Goal: Use online tool/utility: Utilize a website feature to perform a specific function

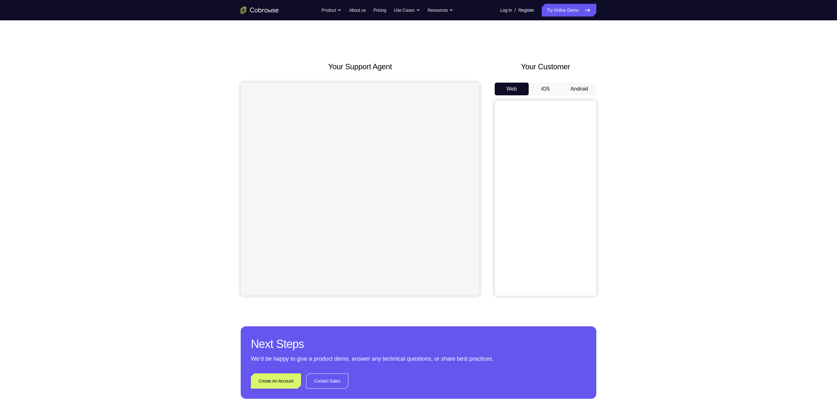
click at [581, 88] on button "Android" at bounding box center [579, 89] width 34 height 13
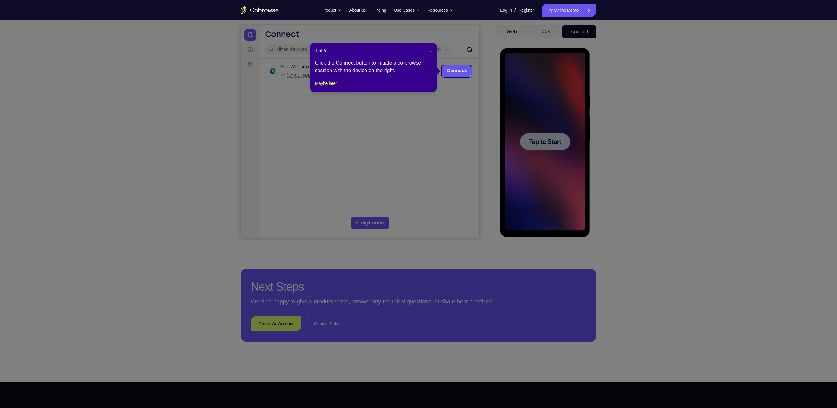
click at [430, 49] on span "×" at bounding box center [430, 50] width 3 height 5
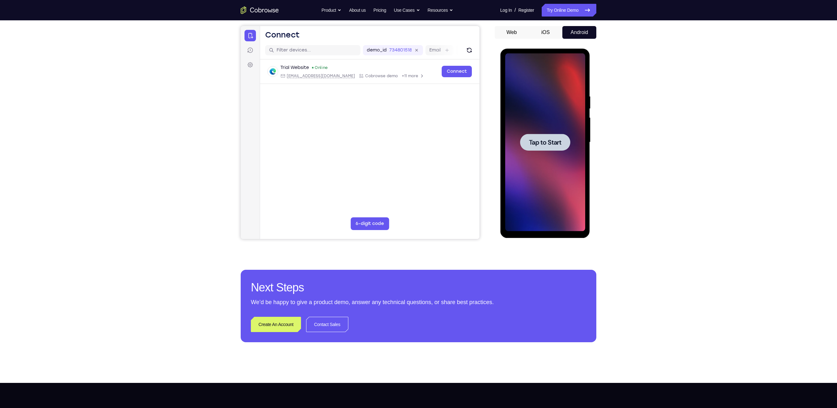
scroll to position [48, 0]
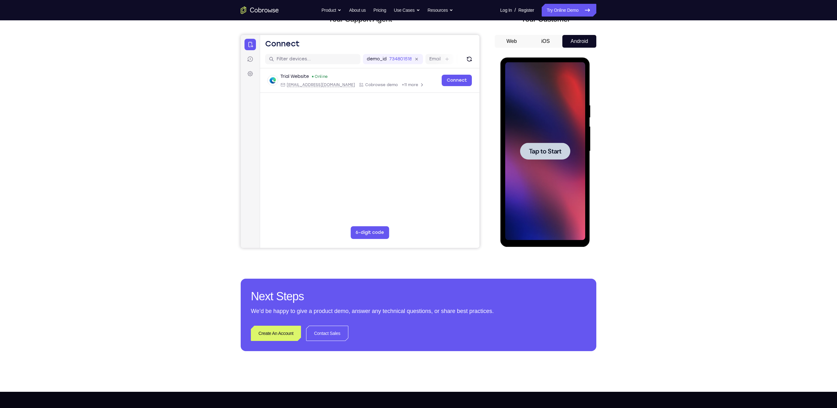
click at [556, 156] on div at bounding box center [545, 151] width 50 height 17
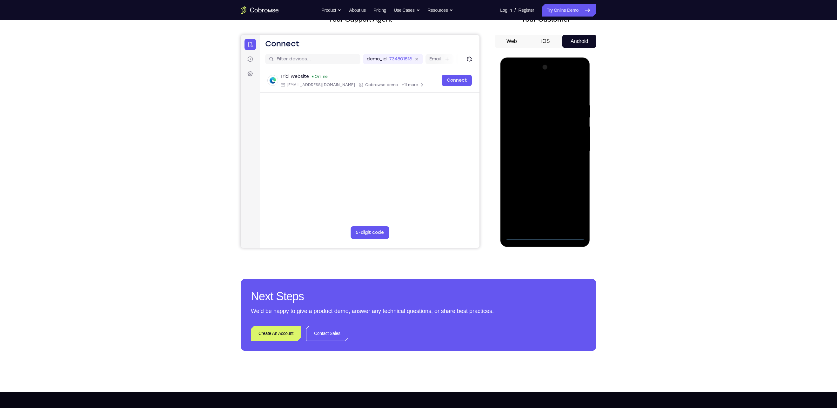
click at [543, 237] on div at bounding box center [545, 151] width 80 height 178
click at [573, 205] on div at bounding box center [545, 151] width 80 height 178
click at [545, 90] on div at bounding box center [545, 151] width 80 height 178
click at [571, 153] on div at bounding box center [545, 151] width 80 height 178
click at [539, 163] on div at bounding box center [545, 151] width 80 height 178
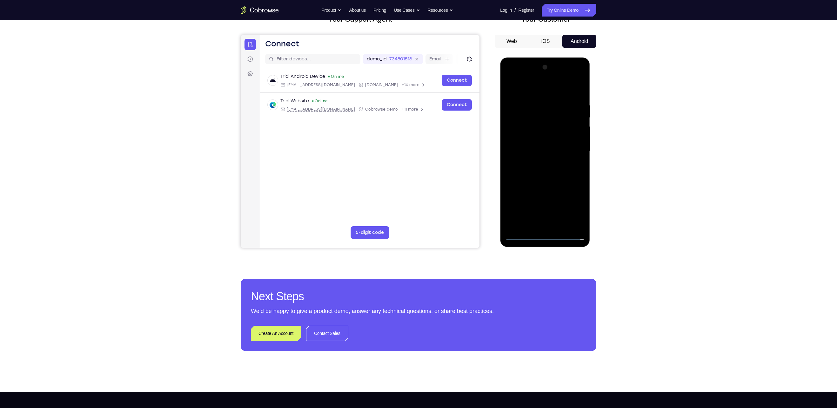
click at [544, 184] on div at bounding box center [545, 151] width 80 height 178
click at [567, 119] on div at bounding box center [545, 151] width 80 height 178
drag, startPoint x: 548, startPoint y: 138, endPoint x: 511, endPoint y: 203, distance: 74.6
click at [541, 152] on div at bounding box center [545, 151] width 80 height 178
click at [516, 228] on div at bounding box center [545, 151] width 80 height 178
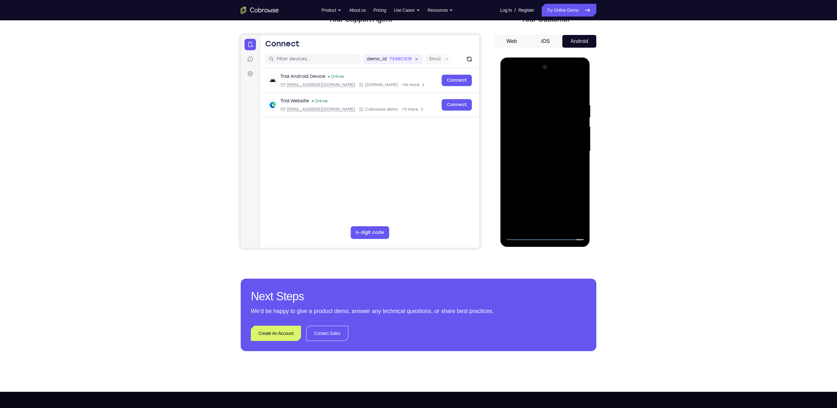
click at [542, 143] on div at bounding box center [545, 151] width 80 height 178
click at [543, 170] on div at bounding box center [545, 151] width 80 height 178
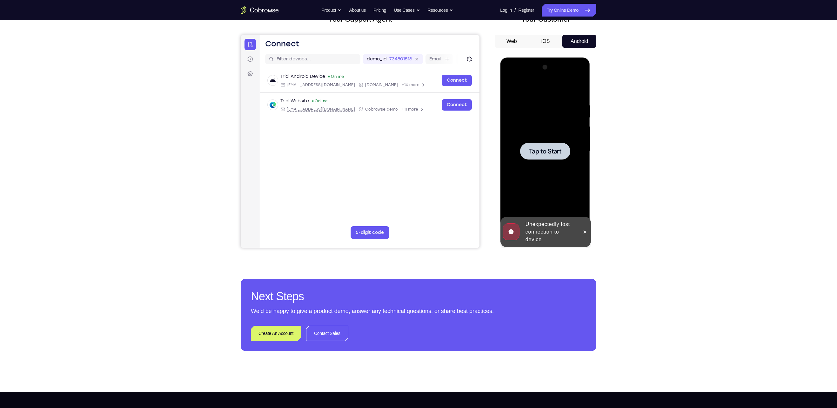
click at [541, 154] on span "Tap to Start" at bounding box center [544, 151] width 32 height 6
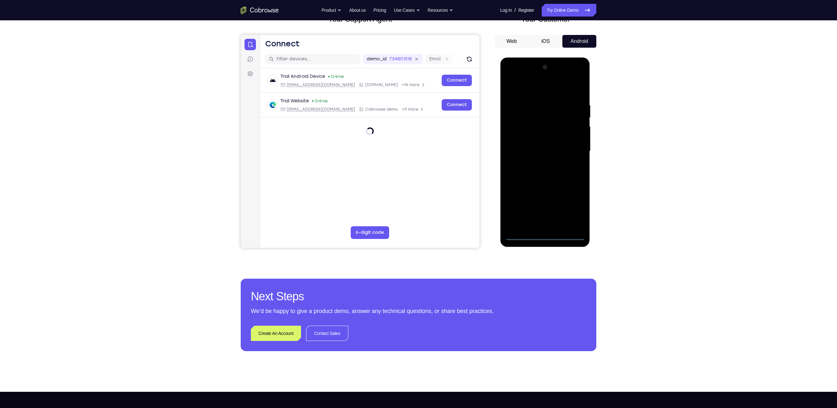
click at [544, 236] on div at bounding box center [545, 151] width 80 height 178
click at [545, 235] on div at bounding box center [545, 151] width 80 height 178
click at [574, 207] on div at bounding box center [545, 151] width 80 height 178
click at [571, 206] on div at bounding box center [545, 151] width 80 height 178
click at [536, 94] on div at bounding box center [545, 151] width 80 height 178
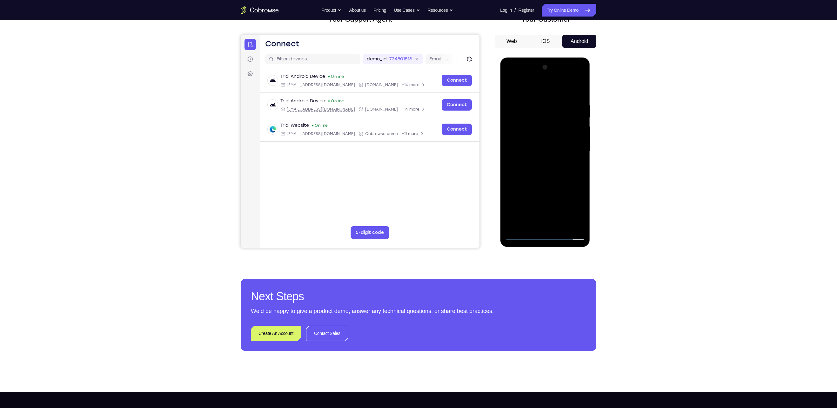
click at [572, 153] on div at bounding box center [545, 151] width 80 height 178
click at [538, 163] on div at bounding box center [545, 151] width 80 height 178
click at [545, 184] on div at bounding box center [545, 151] width 80 height 178
click at [547, 123] on div at bounding box center [545, 151] width 80 height 178
click at [542, 142] on div at bounding box center [545, 151] width 80 height 178
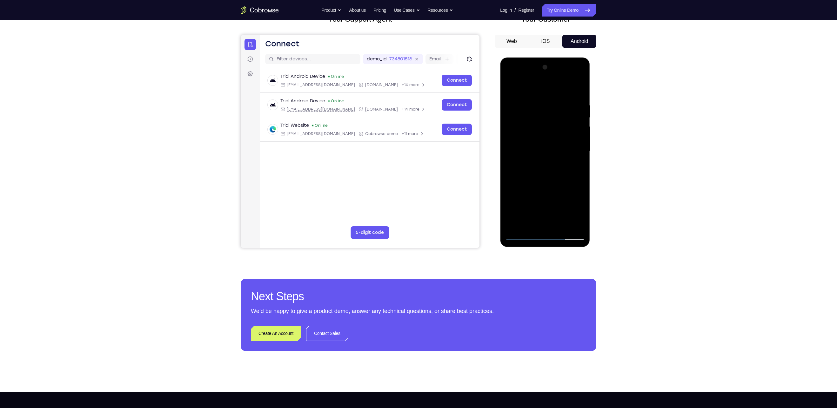
click at [527, 226] on div at bounding box center [545, 151] width 80 height 178
click at [525, 125] on div at bounding box center [545, 151] width 80 height 178
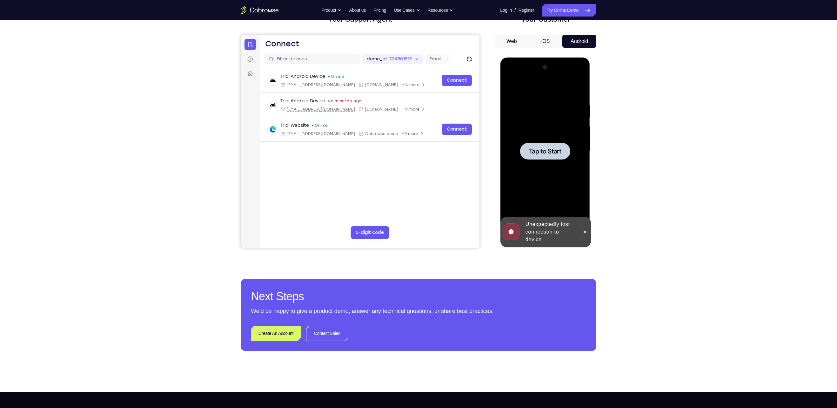
scroll to position [0, 0]
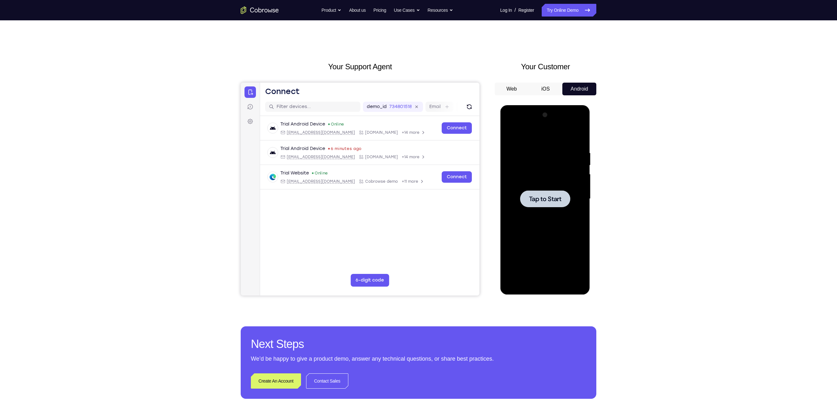
click at [538, 201] on span "Tap to Start" at bounding box center [544, 199] width 32 height 6
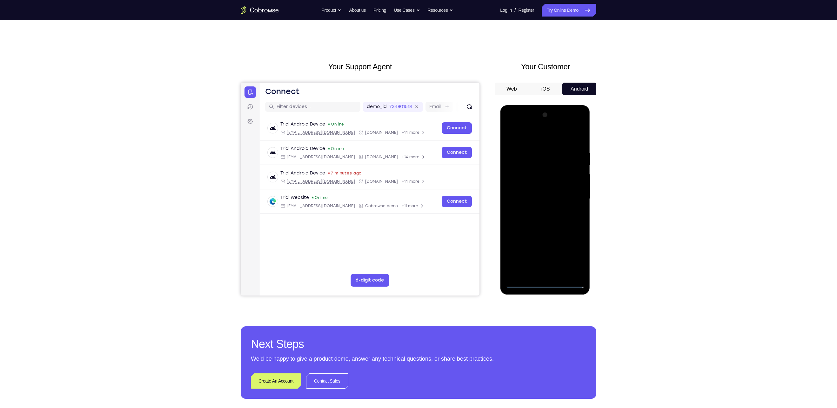
click at [548, 283] on div at bounding box center [545, 199] width 80 height 178
click at [575, 255] on div at bounding box center [545, 199] width 80 height 178
click at [571, 256] on div at bounding box center [545, 199] width 80 height 178
click at [572, 166] on div at bounding box center [545, 199] width 80 height 178
click at [575, 254] on div at bounding box center [545, 199] width 80 height 178
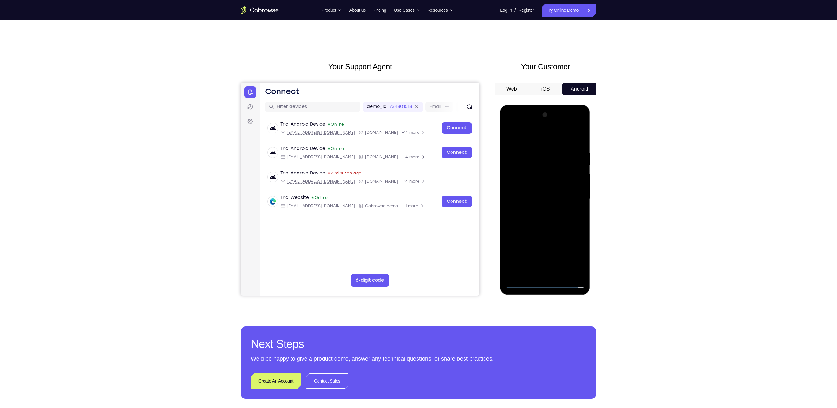
click at [535, 136] on div at bounding box center [545, 199] width 80 height 178
click at [568, 195] on div at bounding box center [545, 199] width 80 height 178
click at [535, 210] on div at bounding box center [545, 199] width 80 height 178
click at [549, 232] on div at bounding box center [545, 199] width 80 height 178
click at [543, 167] on div at bounding box center [545, 199] width 80 height 178
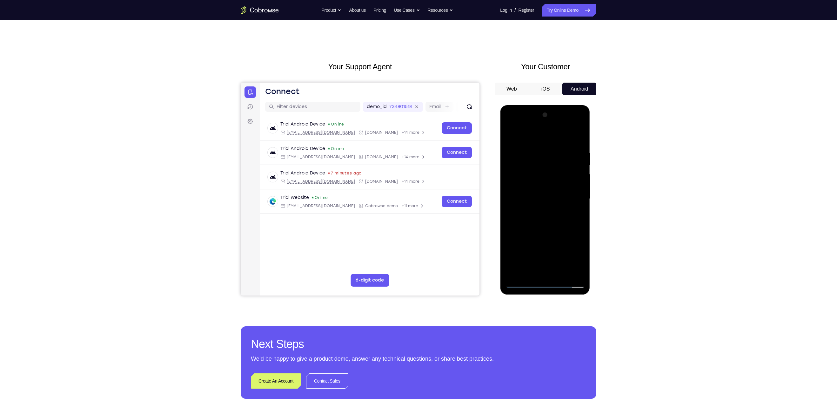
click at [542, 189] on div at bounding box center [545, 199] width 80 height 178
click at [519, 273] on div at bounding box center [545, 199] width 80 height 178
click at [528, 171] on div at bounding box center [545, 199] width 80 height 178
click at [538, 135] on div at bounding box center [545, 199] width 80 height 178
click at [578, 144] on div at bounding box center [545, 199] width 80 height 178
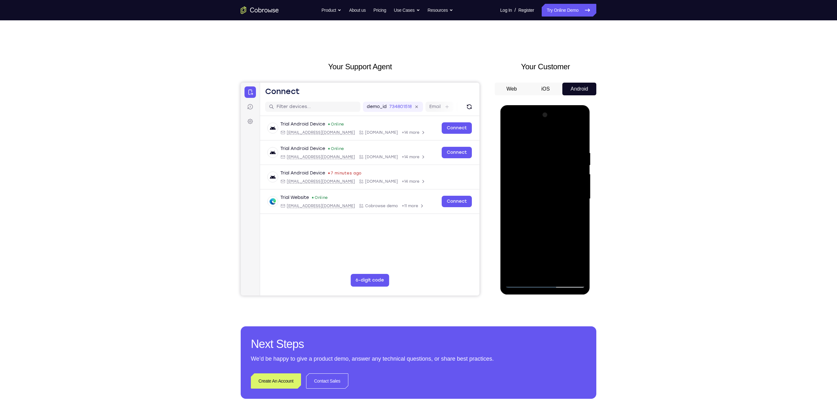
click at [560, 274] on div at bounding box center [545, 199] width 80 height 178
click at [568, 203] on div at bounding box center [545, 198] width 50 height 17
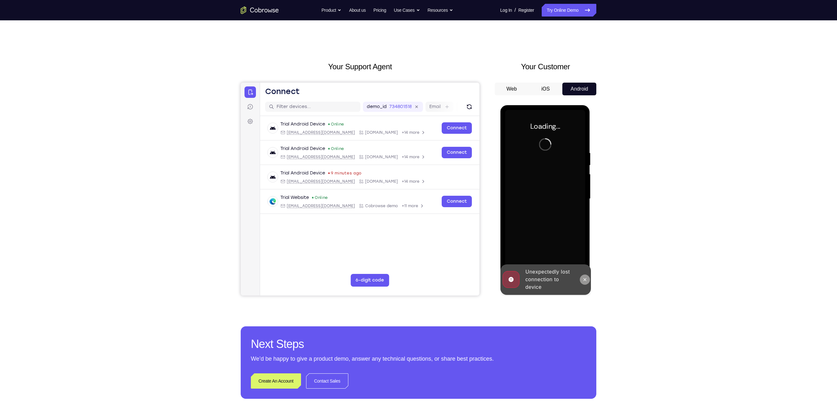
click at [585, 282] on icon at bounding box center [584, 279] width 5 height 5
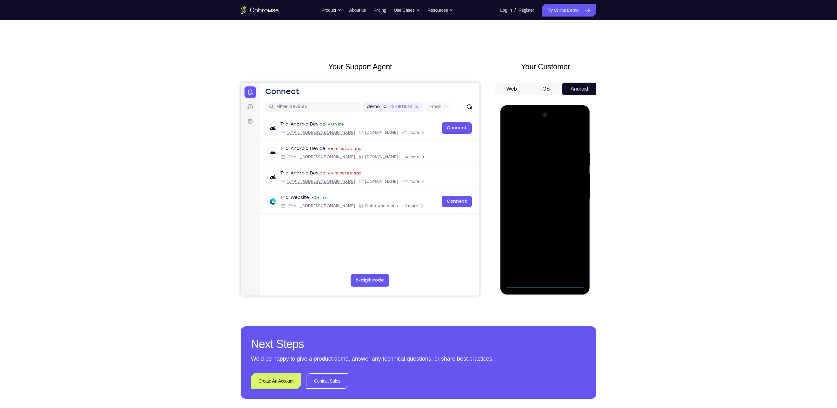
click at [544, 283] on div at bounding box center [545, 199] width 80 height 178
click at [576, 254] on div at bounding box center [545, 199] width 80 height 178
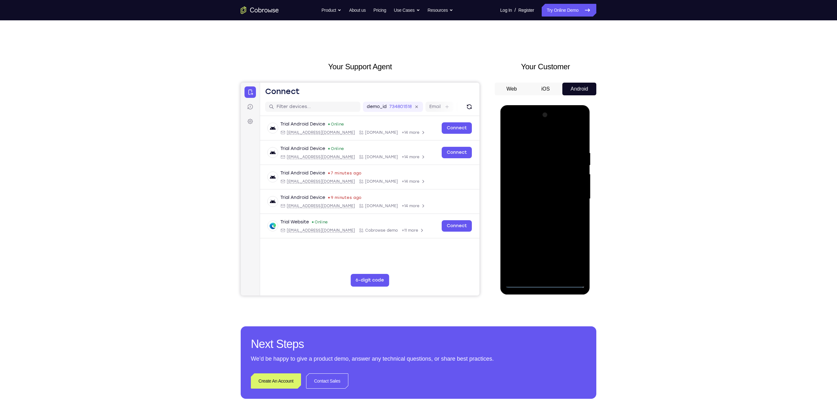
click at [537, 136] on div at bounding box center [545, 199] width 80 height 178
click at [568, 194] on div at bounding box center [545, 199] width 80 height 178
click at [540, 210] on div at bounding box center [545, 199] width 80 height 178
click at [541, 230] on div at bounding box center [545, 199] width 80 height 178
click at [546, 169] on div at bounding box center [545, 199] width 80 height 178
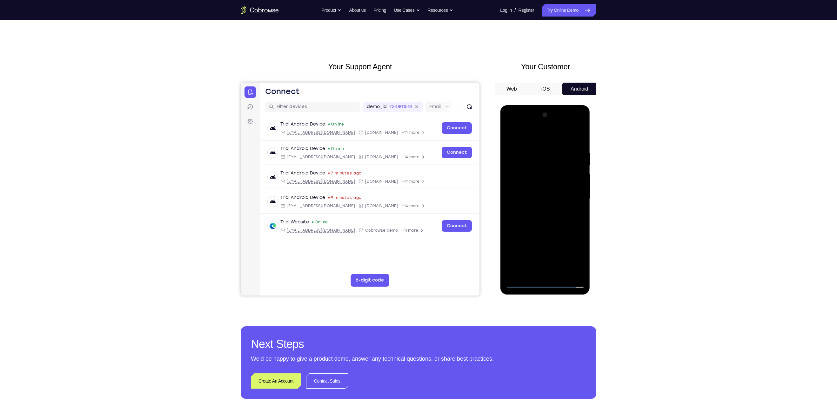
click at [544, 192] on div at bounding box center [545, 199] width 80 height 178
click at [514, 274] on div at bounding box center [545, 199] width 80 height 178
click at [528, 172] on div at bounding box center [545, 199] width 80 height 178
click at [540, 174] on div at bounding box center [545, 199] width 80 height 178
click at [540, 192] on div at bounding box center [545, 198] width 50 height 17
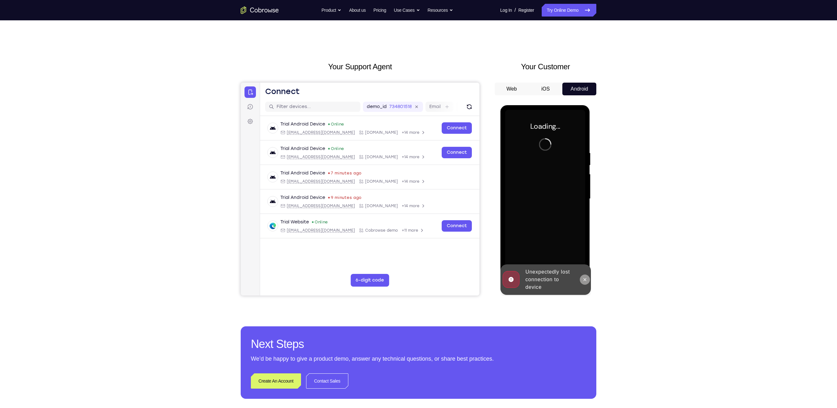
click at [588, 283] on button at bounding box center [584, 279] width 10 height 10
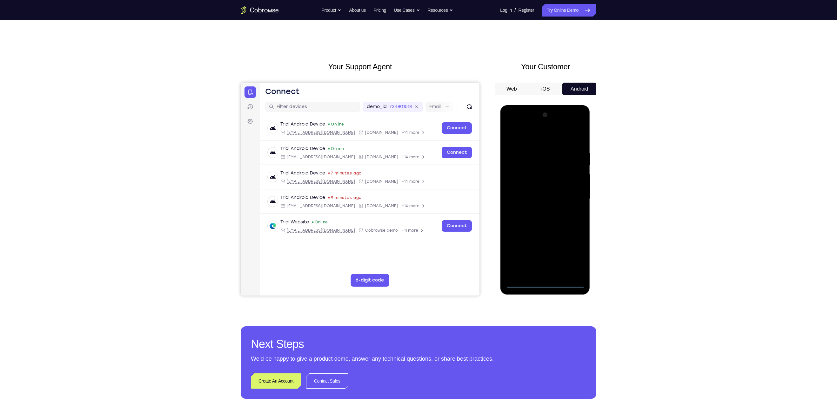
click at [542, 283] on div at bounding box center [545, 199] width 80 height 178
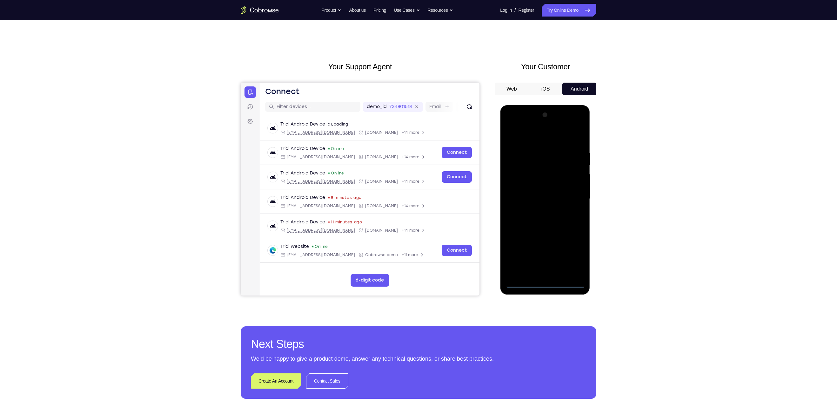
click at [573, 260] on div at bounding box center [545, 199] width 80 height 178
click at [531, 137] on div at bounding box center [545, 199] width 80 height 178
click at [571, 196] on div at bounding box center [545, 199] width 80 height 178
click at [536, 211] on div at bounding box center [545, 199] width 80 height 178
click at [543, 231] on div at bounding box center [545, 199] width 80 height 178
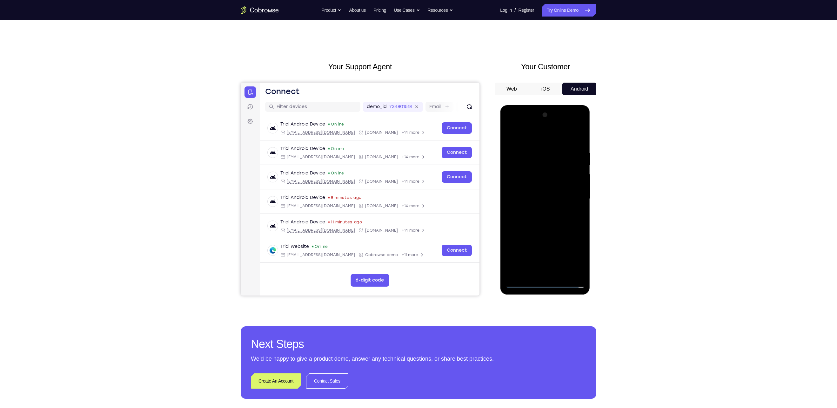
click at [556, 169] on div at bounding box center [545, 199] width 80 height 178
click at [548, 84] on button "iOS" at bounding box center [545, 89] width 34 height 13
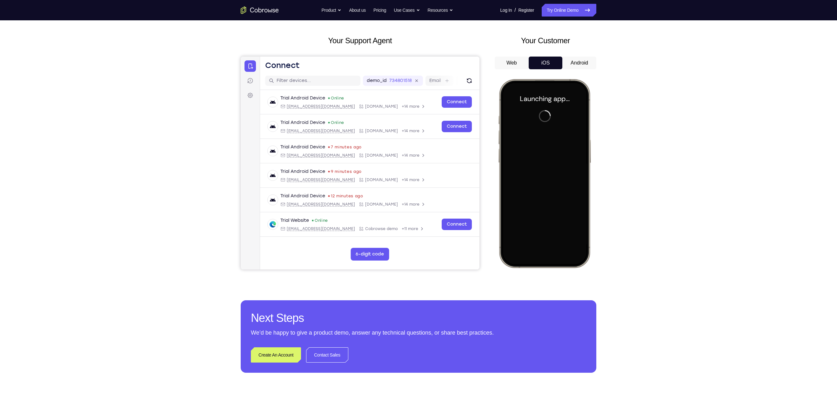
scroll to position [25, 0]
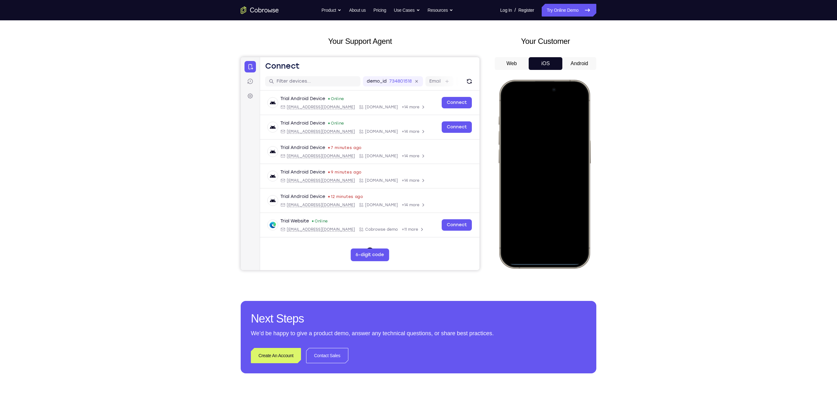
drag, startPoint x: 525, startPoint y: 86, endPoint x: 544, endPoint y: 275, distance: 190.4
click at [544, 270] on html "Online web based iOS Simulators and Android Emulators. Run iPhone, iPad, Mobile…" at bounding box center [545, 175] width 95 height 190
drag, startPoint x: 528, startPoint y: 89, endPoint x: 534, endPoint y: 272, distance: 182.9
click at [534, 270] on html "Online web based iOS Simulators and Android Emulators. Run iPhone, iPad, Mobile…" at bounding box center [545, 175] width 95 height 190
drag, startPoint x: 527, startPoint y: 88, endPoint x: 535, endPoint y: 236, distance: 148.5
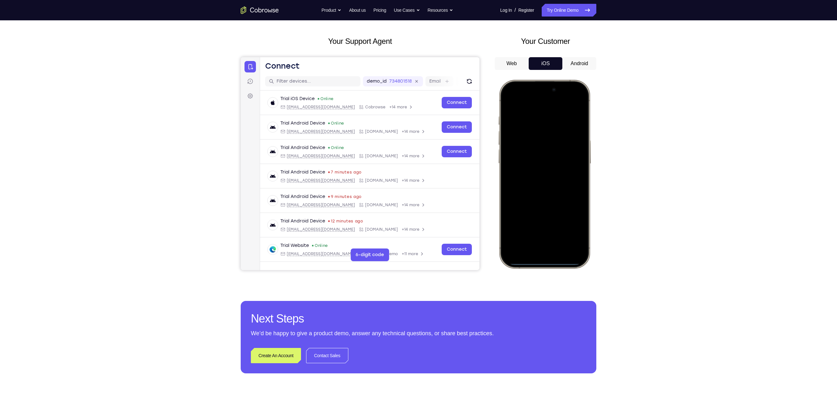
click at [535, 236] on div at bounding box center [543, 173] width 83 height 181
drag, startPoint x: 528, startPoint y: 88, endPoint x: 540, endPoint y: 265, distance: 176.9
click at [540, 265] on div at bounding box center [544, 174] width 93 height 189
drag, startPoint x: 528, startPoint y: 86, endPoint x: 538, endPoint y: 237, distance: 150.8
click at [538, 237] on div at bounding box center [543, 173] width 83 height 181
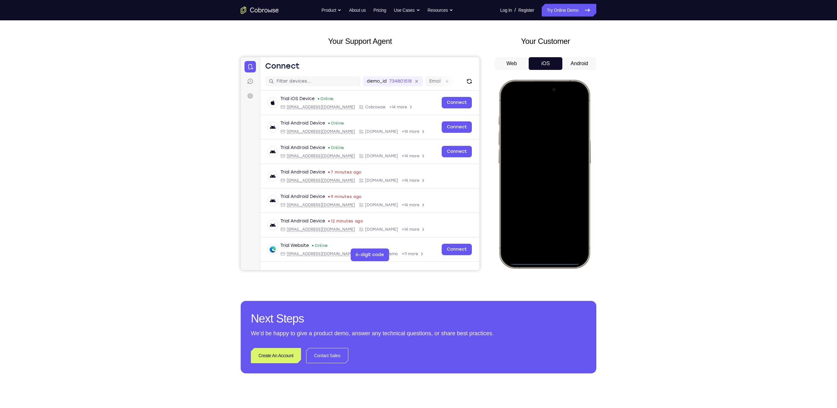
drag, startPoint x: 528, startPoint y: 89, endPoint x: 558, endPoint y: 262, distance: 175.4
click at [558, 262] on div at bounding box center [543, 173] width 83 height 181
drag, startPoint x: 534, startPoint y: 94, endPoint x: 538, endPoint y: 230, distance: 136.2
click at [538, 230] on div at bounding box center [543, 173] width 83 height 181
drag, startPoint x: 526, startPoint y: 83, endPoint x: 539, endPoint y: 262, distance: 179.1
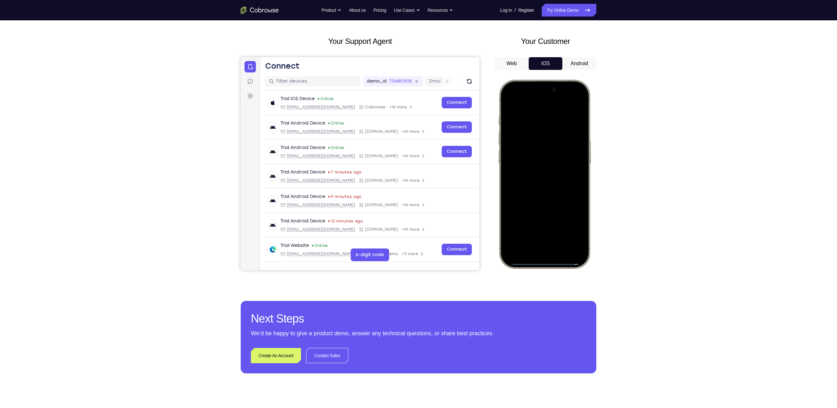
click at [539, 262] on div at bounding box center [543, 173] width 83 height 181
drag, startPoint x: 529, startPoint y: 94, endPoint x: 538, endPoint y: 270, distance: 176.1
click at [538, 270] on html "Online web based iOS Simulators and Android Emulators. Run iPhone, iPad, Mobile…" at bounding box center [545, 175] width 95 height 190
drag, startPoint x: 528, startPoint y: 87, endPoint x: 545, endPoint y: 259, distance: 173.2
click at [545, 259] on div at bounding box center [543, 173] width 83 height 181
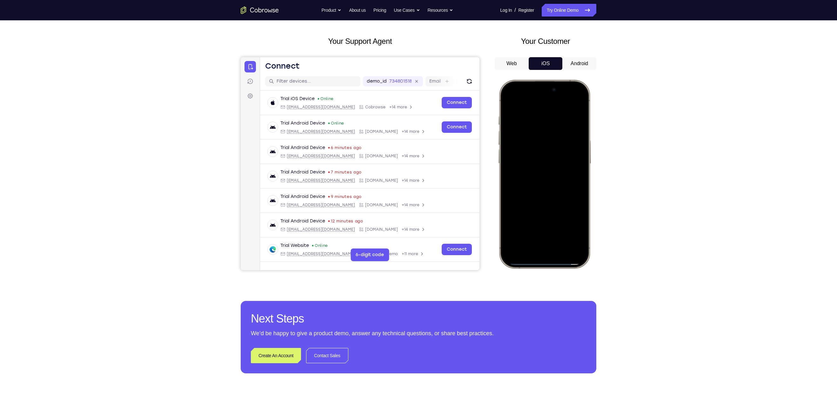
drag, startPoint x: 530, startPoint y: 85, endPoint x: 542, endPoint y: 228, distance: 143.0
click at [542, 228] on div at bounding box center [543, 173] width 83 height 181
drag, startPoint x: 526, startPoint y: 86, endPoint x: 521, endPoint y: 254, distance: 167.6
click at [521, 254] on div at bounding box center [543, 173] width 83 height 181
drag, startPoint x: 531, startPoint y: 87, endPoint x: 540, endPoint y: 203, distance: 116.8
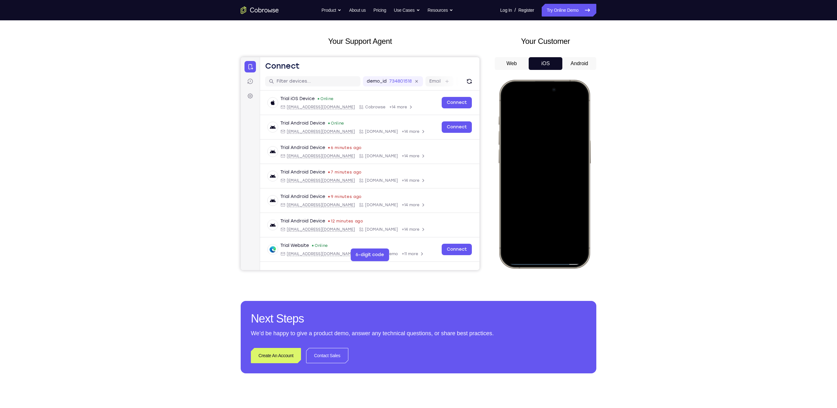
click at [540, 203] on div at bounding box center [543, 173] width 83 height 181
drag, startPoint x: 531, startPoint y: 96, endPoint x: 537, endPoint y: 238, distance: 142.3
click at [537, 238] on div at bounding box center [543, 173] width 83 height 181
click at [579, 101] on div at bounding box center [543, 173] width 83 height 181
click at [534, 132] on div at bounding box center [543, 173] width 83 height 181
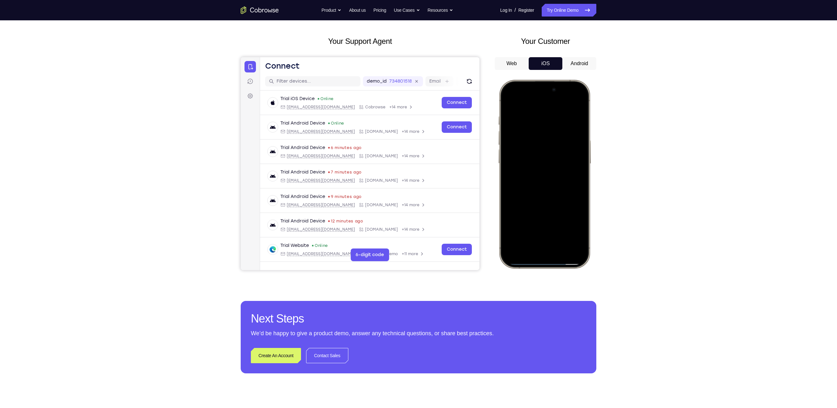
click at [547, 242] on div at bounding box center [543, 173] width 83 height 181
click at [524, 113] on div at bounding box center [543, 173] width 83 height 181
click at [537, 220] on div at bounding box center [543, 173] width 83 height 181
click at [564, 218] on div at bounding box center [543, 173] width 83 height 181
click at [538, 184] on div at bounding box center [543, 173] width 83 height 181
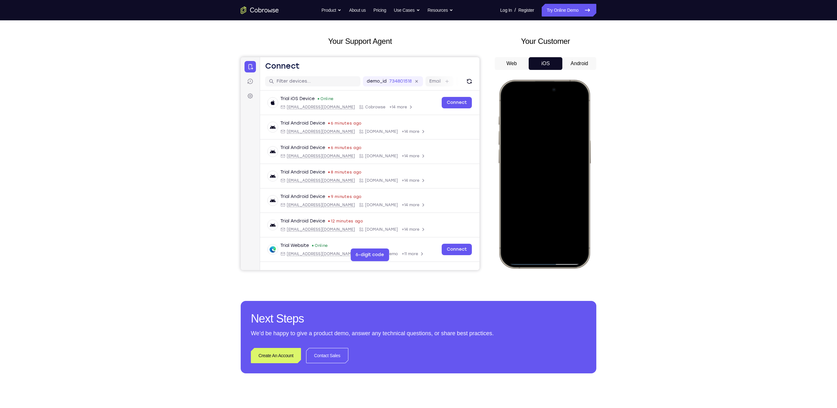
click at [540, 189] on div at bounding box center [543, 173] width 83 height 181
click at [534, 135] on div at bounding box center [543, 173] width 83 height 181
click at [559, 156] on div at bounding box center [543, 173] width 83 height 181
click at [541, 219] on div at bounding box center [543, 173] width 83 height 181
click at [549, 140] on div at bounding box center [543, 173] width 83 height 181
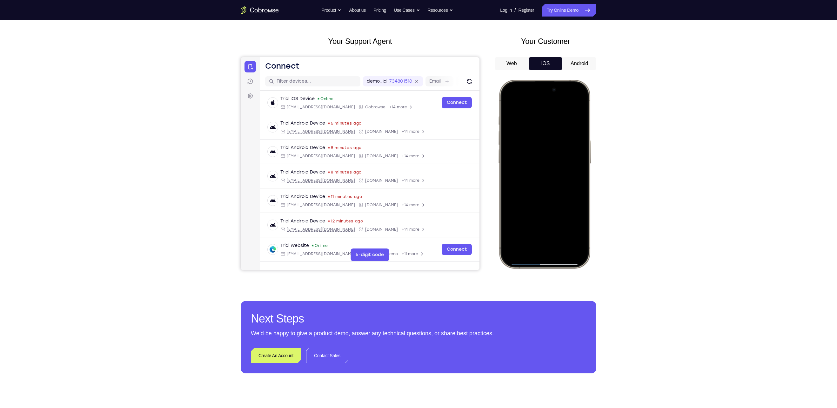
click at [580, 113] on div at bounding box center [543, 173] width 83 height 181
click at [564, 231] on div at bounding box center [543, 173] width 83 height 181
click at [562, 231] on div at bounding box center [543, 173] width 83 height 181
click at [540, 166] on div at bounding box center [544, 174] width 47 height 16
drag, startPoint x: 528, startPoint y: 83, endPoint x: 531, endPoint y: 261, distance: 177.4
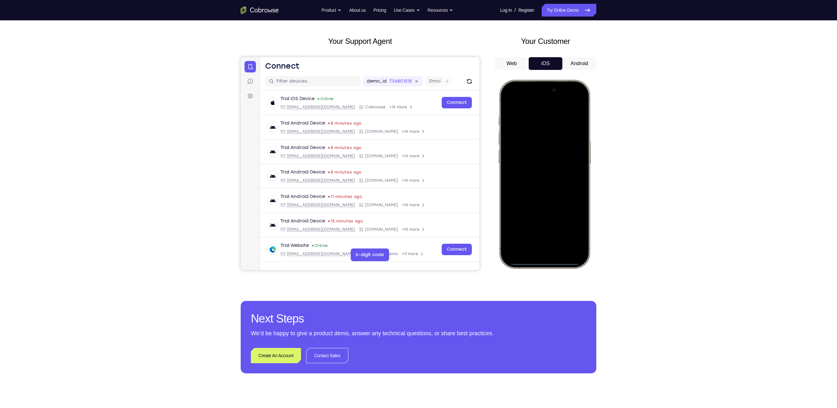
click at [531, 261] on div at bounding box center [543, 173] width 83 height 181
drag, startPoint x: 528, startPoint y: 86, endPoint x: 528, endPoint y: 219, distance: 132.7
click at [528, 219] on div at bounding box center [543, 173] width 83 height 181
drag, startPoint x: 528, startPoint y: 84, endPoint x: 530, endPoint y: 235, distance: 150.1
click at [530, 235] on div at bounding box center [543, 173] width 83 height 181
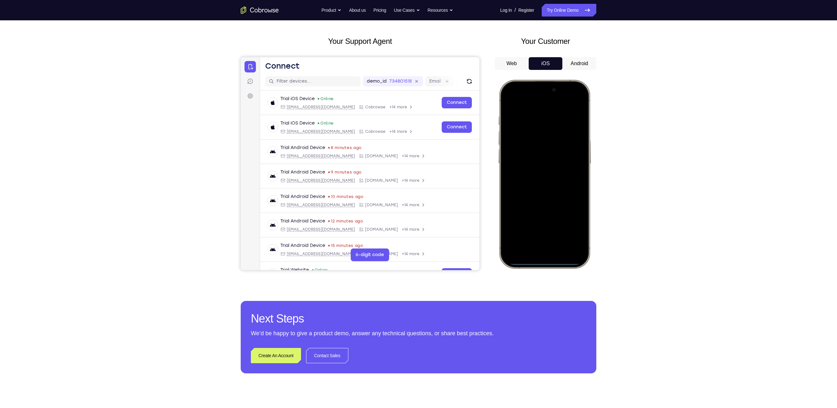
drag, startPoint x: 541, startPoint y: 86, endPoint x: 547, endPoint y: 186, distance: 100.5
click at [547, 186] on div at bounding box center [543, 173] width 83 height 181
drag, startPoint x: 542, startPoint y: 97, endPoint x: 545, endPoint y: 247, distance: 149.5
click at [545, 247] on div at bounding box center [543, 173] width 83 height 181
click at [574, 101] on div at bounding box center [543, 173] width 83 height 181
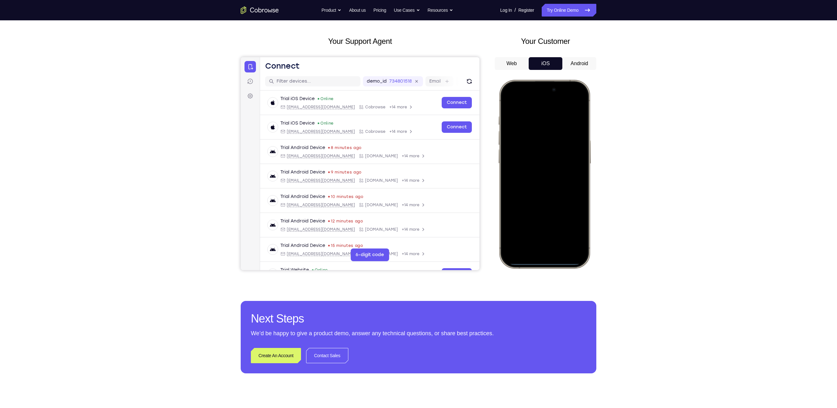
click at [538, 133] on div at bounding box center [543, 173] width 83 height 181
click at [540, 242] on div at bounding box center [543, 173] width 83 height 181
click at [554, 111] on div at bounding box center [543, 173] width 83 height 181
click at [538, 185] on div at bounding box center [543, 173] width 83 height 181
click at [543, 189] on div at bounding box center [543, 173] width 83 height 181
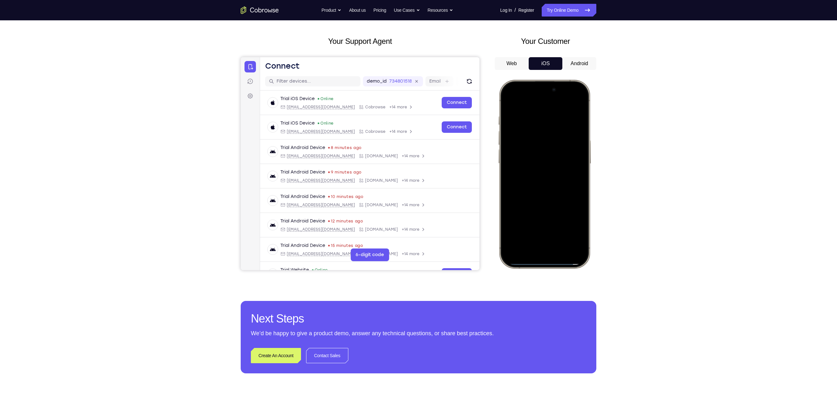
click at [549, 138] on div at bounding box center [543, 173] width 83 height 181
click at [545, 157] on div at bounding box center [543, 173] width 83 height 181
click at [545, 219] on div at bounding box center [543, 173] width 83 height 181
click at [543, 143] on div at bounding box center [543, 173] width 83 height 181
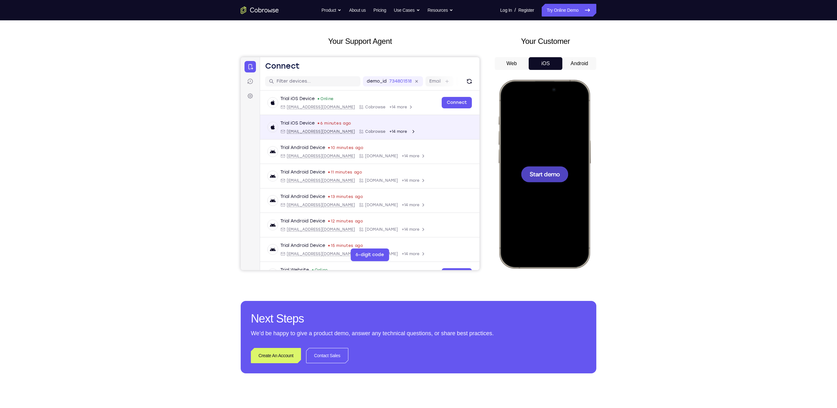
click at [540, 173] on span "Start demo" at bounding box center [544, 174] width 30 height 6
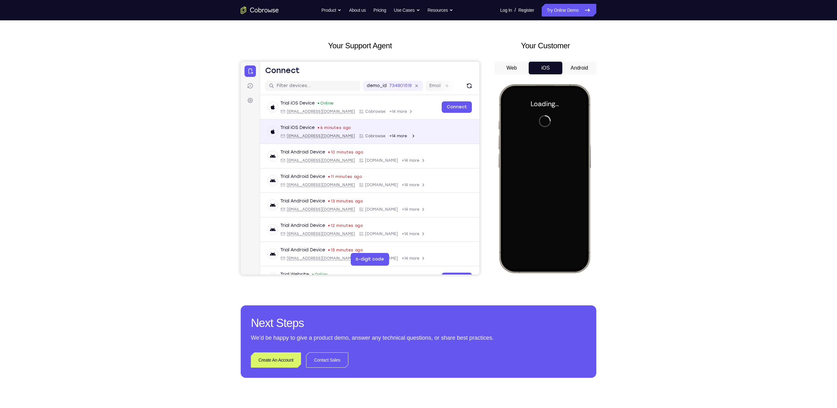
scroll to position [22, 0]
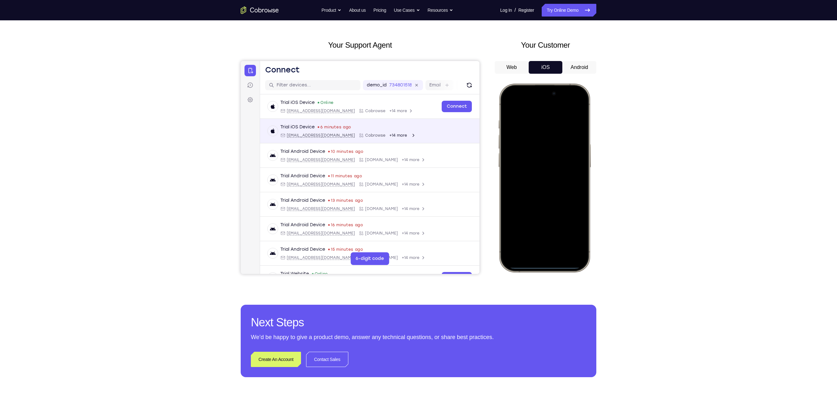
drag, startPoint x: 527, startPoint y: 90, endPoint x: 531, endPoint y: 248, distance: 157.8
click at [531, 248] on div at bounding box center [543, 177] width 83 height 181
drag, startPoint x: 529, startPoint y: 92, endPoint x: 543, endPoint y: 267, distance: 175.1
click at [543, 268] on div at bounding box center [543, 177] width 83 height 181
drag, startPoint x: 529, startPoint y: 90, endPoint x: 548, endPoint y: 265, distance: 175.3
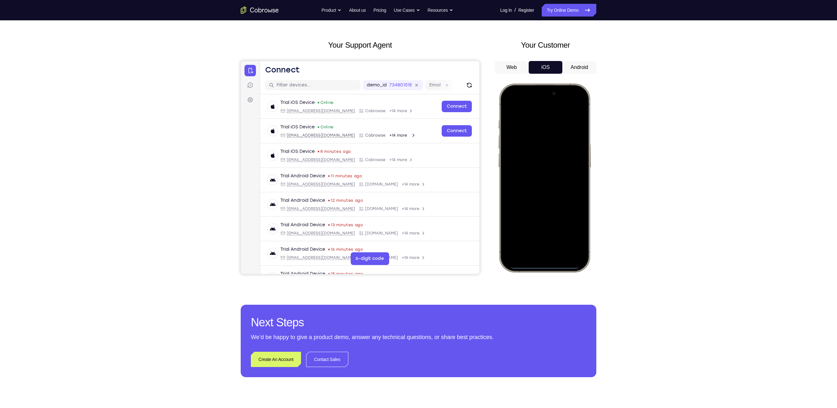
click at [548, 265] on div at bounding box center [543, 177] width 83 height 181
drag, startPoint x: 528, startPoint y: 90, endPoint x: 536, endPoint y: 262, distance: 171.6
click at [536, 262] on div at bounding box center [543, 177] width 83 height 181
drag, startPoint x: 528, startPoint y: 89, endPoint x: 542, endPoint y: 227, distance: 138.1
click at [542, 227] on div at bounding box center [543, 177] width 83 height 181
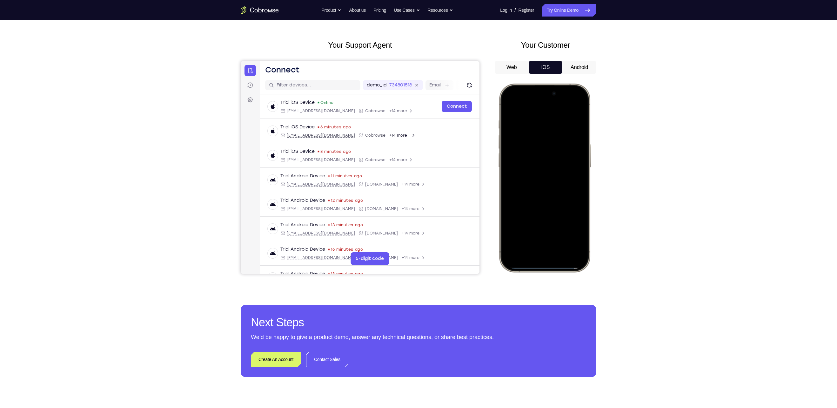
drag, startPoint x: 527, startPoint y: 88, endPoint x: 540, endPoint y: 262, distance: 173.8
click at [540, 262] on div at bounding box center [543, 177] width 83 height 181
drag, startPoint x: 530, startPoint y: 89, endPoint x: 544, endPoint y: 234, distance: 146.1
click at [544, 234] on div at bounding box center [543, 177] width 83 height 181
drag, startPoint x: 528, startPoint y: 91, endPoint x: 538, endPoint y: 227, distance: 135.9
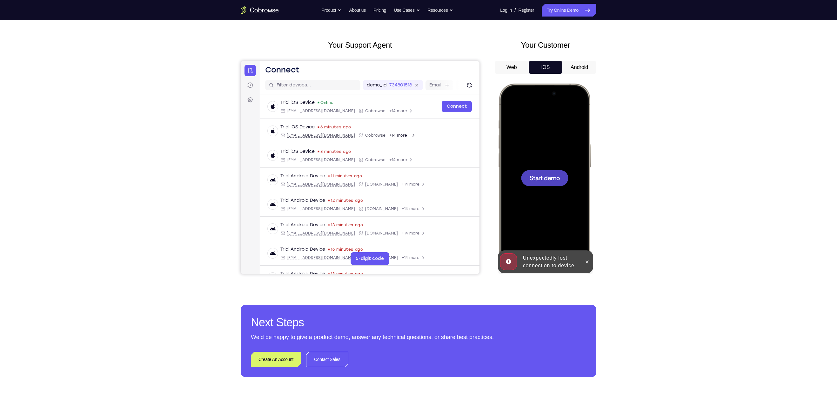
click at [538, 83] on div "Start demo" at bounding box center [544, 83] width 93 height 0
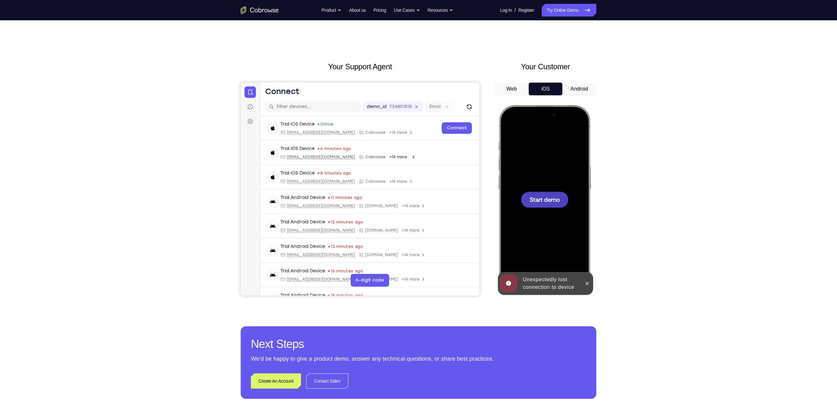
click at [580, 93] on button "Android" at bounding box center [579, 89] width 34 height 13
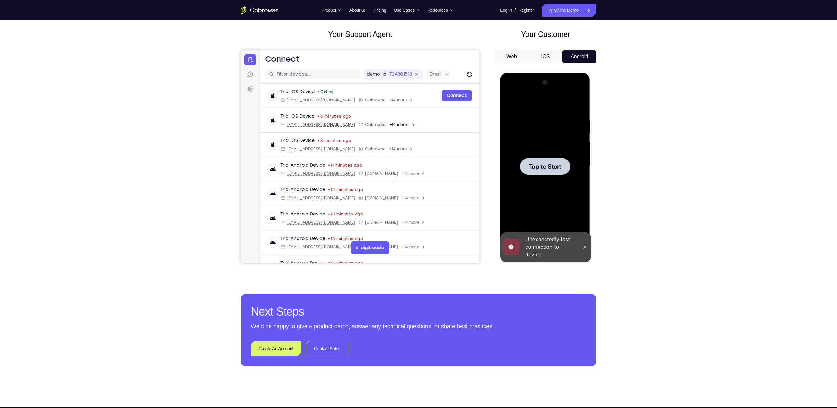
scroll to position [33, 0]
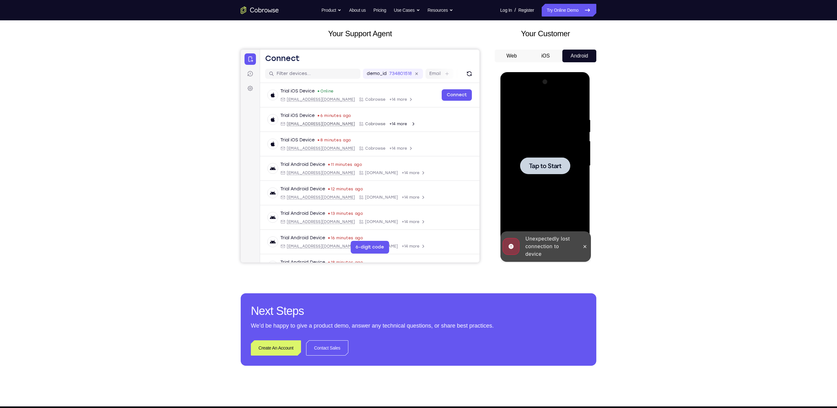
click at [539, 172] on div at bounding box center [545, 165] width 50 height 17
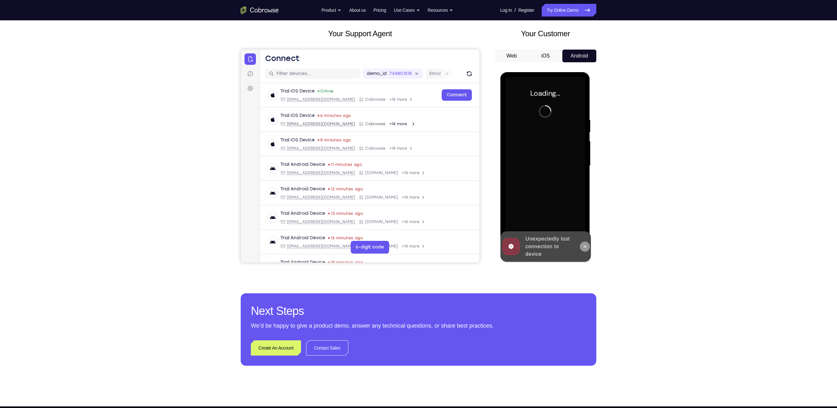
click at [586, 249] on icon at bounding box center [584, 246] width 5 height 5
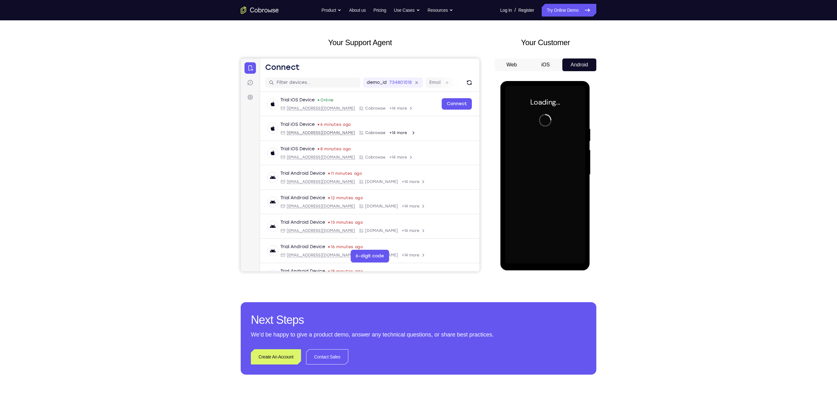
scroll to position [25, 0]
click at [543, 257] on div at bounding box center [545, 174] width 80 height 178
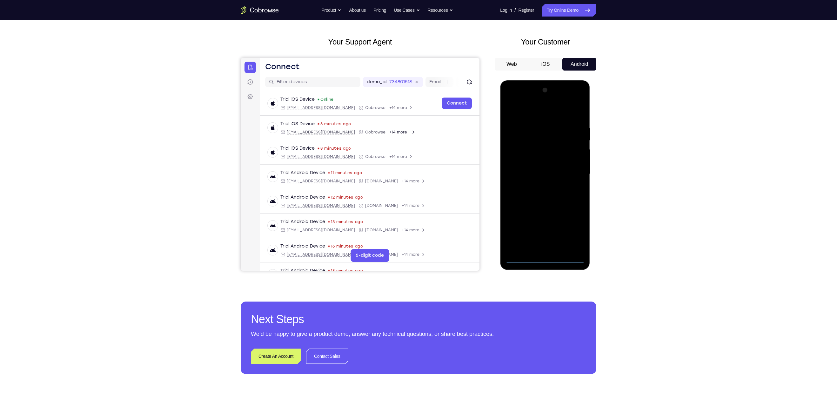
click at [543, 257] on div at bounding box center [545, 174] width 80 height 178
click at [573, 227] on div at bounding box center [545, 174] width 80 height 178
